Goal: Task Accomplishment & Management: Manage account settings

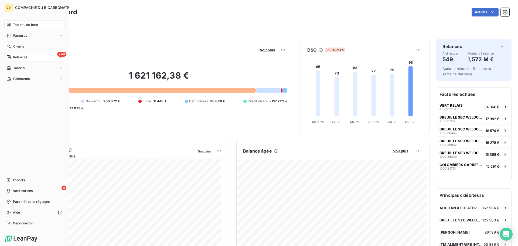
click at [29, 59] on div "+99 Relances" at bounding box center [34, 57] width 60 height 9
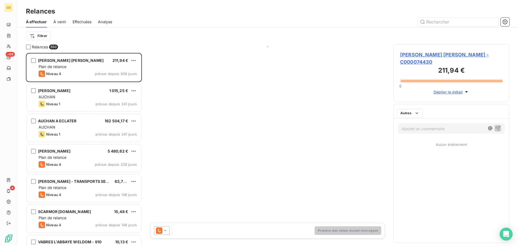
scroll to position [189, 112]
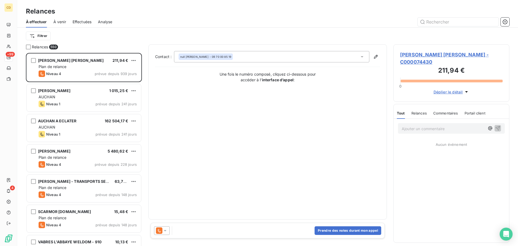
click at [88, 22] on span "Effectuées" at bounding box center [82, 21] width 19 height 5
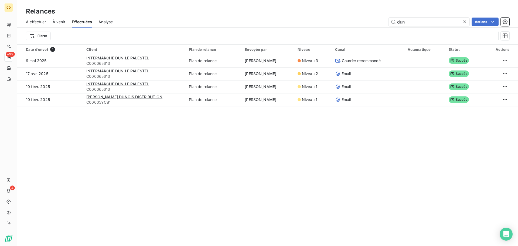
drag, startPoint x: 412, startPoint y: 23, endPoint x: 378, endPoint y: 22, distance: 34.8
click at [378, 22] on div "dun Actions" at bounding box center [314, 22] width 390 height 9
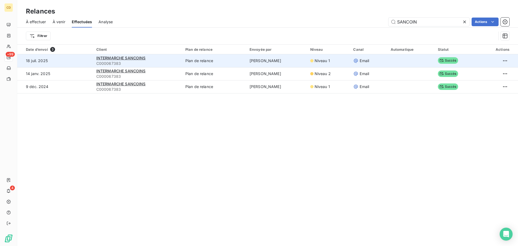
type input "SANCOIN"
click at [134, 54] on td "INTERMARCHE SANCOINS C000067383" at bounding box center [137, 60] width 89 height 13
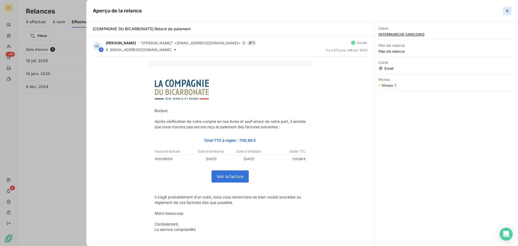
click at [510, 10] on icon "button" at bounding box center [506, 10] width 5 height 5
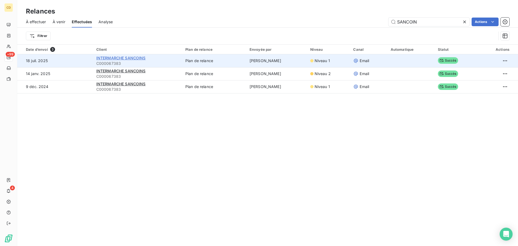
click at [137, 59] on span "INTERMARCHE SANCOINS" at bounding box center [120, 58] width 49 height 5
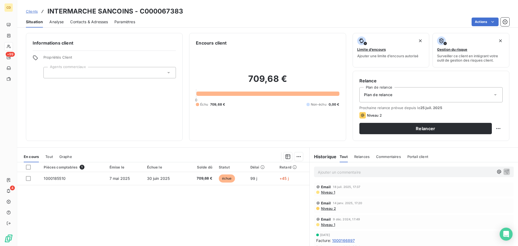
click at [78, 22] on span "Contacts & Adresses" at bounding box center [89, 21] width 38 height 5
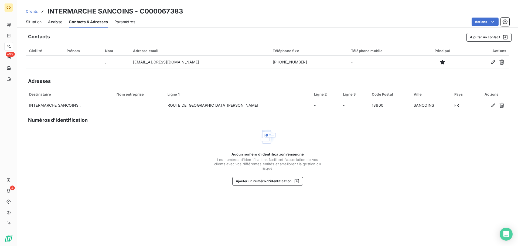
click at [37, 25] on div "Situation" at bounding box center [34, 21] width 16 height 11
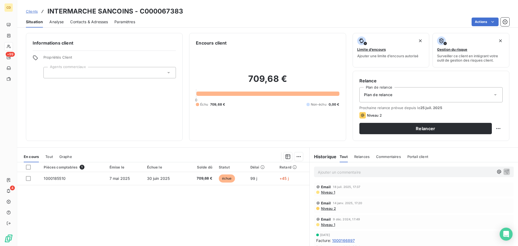
click at [339, 172] on p "Ajouter un commentaire ﻿" at bounding box center [406, 172] width 176 height 7
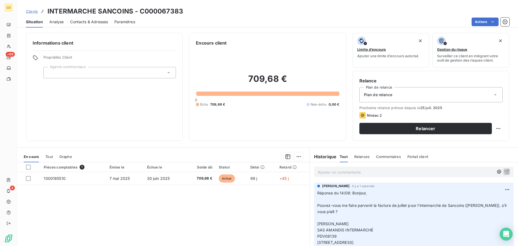
click at [371, 171] on p "Ajouter un commentaire ﻿" at bounding box center [406, 172] width 176 height 7
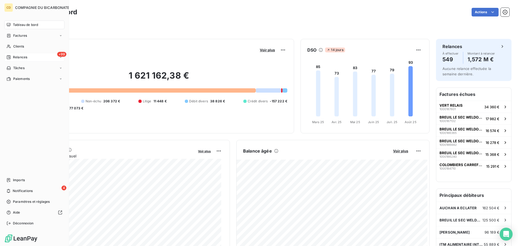
click at [14, 58] on span "Relances" at bounding box center [20, 57] width 14 height 5
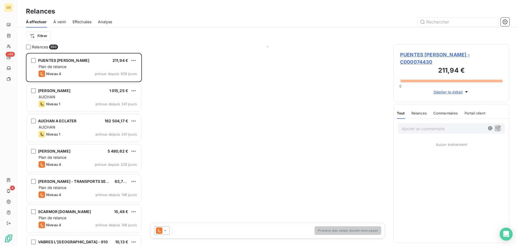
scroll to position [189, 112]
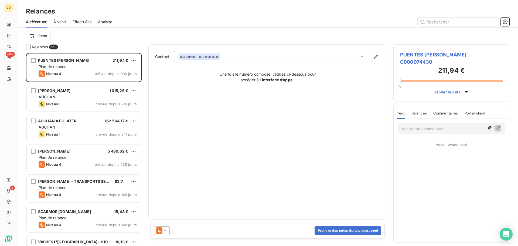
click at [80, 23] on span "Effectuées" at bounding box center [82, 21] width 19 height 5
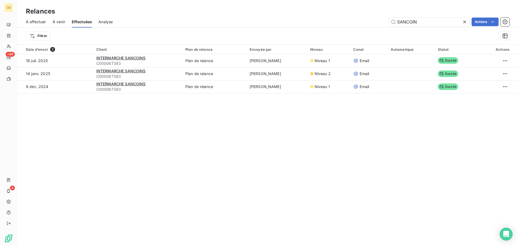
drag, startPoint x: 429, startPoint y: 23, endPoint x: 352, endPoint y: 28, distance: 76.5
click at [352, 28] on div "À effectuer À venir Effectuées Analyse SANCOIN Actions Filtrer" at bounding box center [267, 30] width 501 height 28
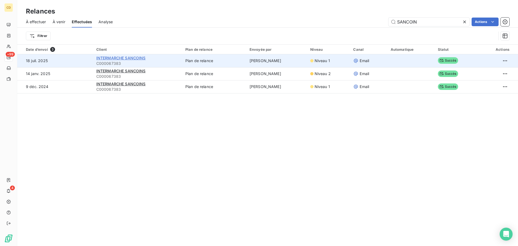
click at [142, 58] on span "INTERMARCHE SANCOINS" at bounding box center [120, 58] width 49 height 5
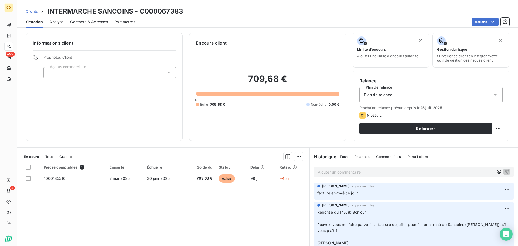
click at [79, 24] on span "Contacts & Adresses" at bounding box center [89, 21] width 38 height 5
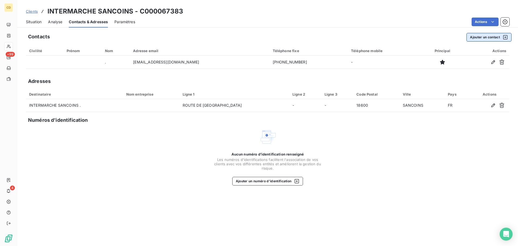
click at [492, 36] on button "Ajouter un contact" at bounding box center [488, 37] width 45 height 9
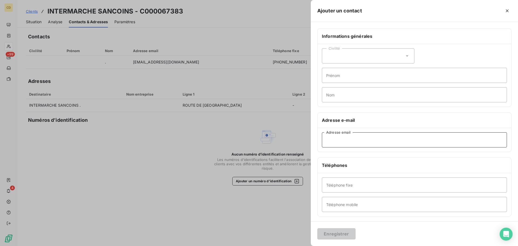
paste input "comptafrs08139@gmail.com"
type input "comptafrs08139@gmail.com"
click at [340, 233] on button "Enregistrer" at bounding box center [336, 233] width 38 height 11
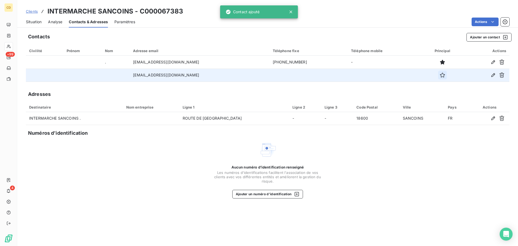
click at [440, 74] on icon "button" at bounding box center [442, 74] width 5 height 5
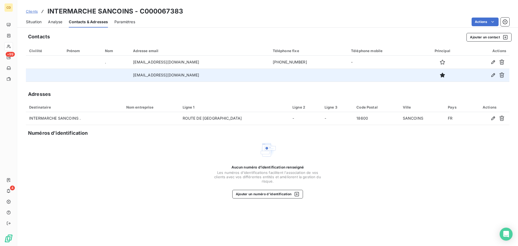
click at [38, 22] on span "Situation" at bounding box center [34, 21] width 16 height 5
